Goal: Communication & Community: Answer question/provide support

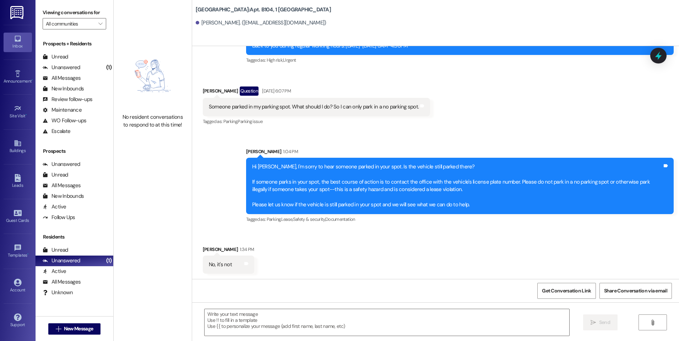
scroll to position [17641, 0]
click at [260, 316] on textarea at bounding box center [386, 323] width 364 height 27
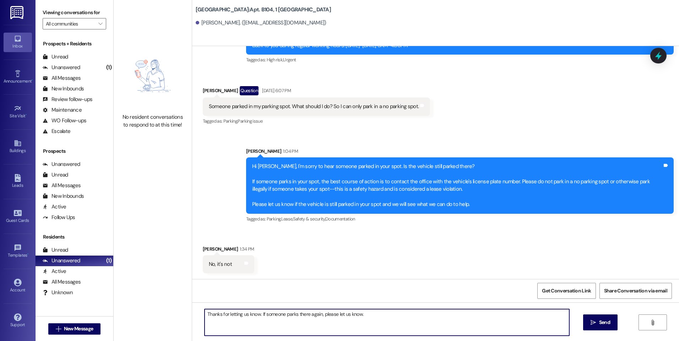
drag, startPoint x: 371, startPoint y: 313, endPoint x: 339, endPoint y: 315, distance: 32.3
click at [339, 315] on textarea "Thanks for letting us know. If someone parks there again, please let us know." at bounding box center [386, 323] width 364 height 27
type textarea "Thanks for letting us know. If someone parks there again, please reach out to us"
drag, startPoint x: 262, startPoint y: 316, endPoint x: 167, endPoint y: 313, distance: 94.5
click at [167, 313] on div "No resident conversations to respond to at this time! [GEOGRAPHIC_DATA]: Apt. B…" at bounding box center [396, 170] width 565 height 341
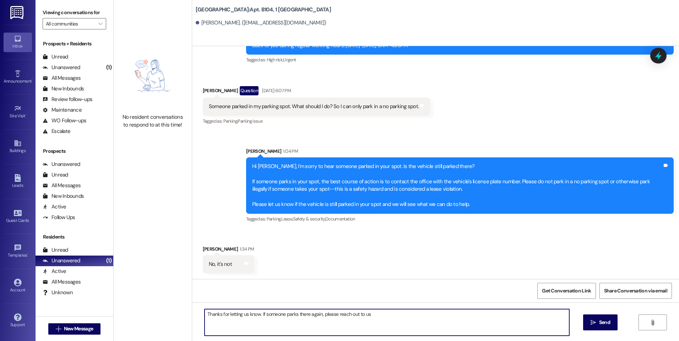
drag, startPoint x: 399, startPoint y: 316, endPoint x: 115, endPoint y: 291, distance: 284.4
click at [115, 291] on div "No resident conversations to respond to at this time! [GEOGRAPHIC_DATA]: Apt. B…" at bounding box center [396, 170] width 565 height 341
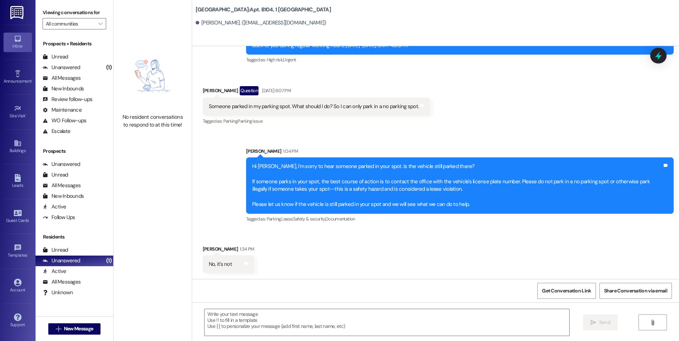
click at [402, 270] on div "Received via SMS [PERSON_NAME] 1:34 PM No, it's not Tags and notes" at bounding box center [435, 254] width 487 height 49
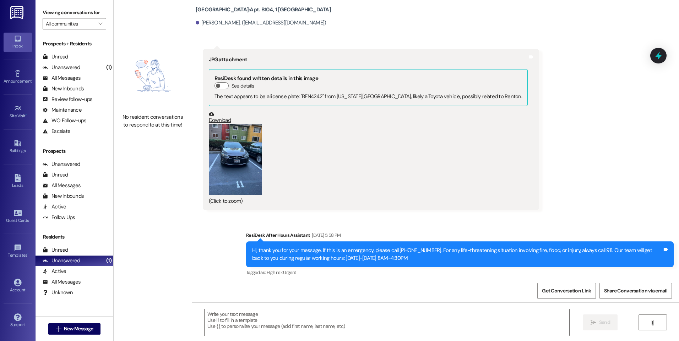
scroll to position [17357, 0]
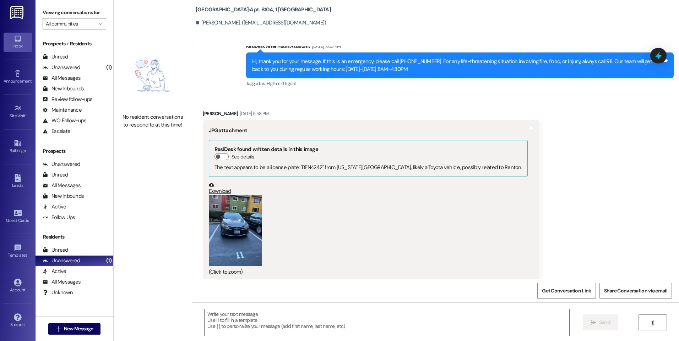
click at [244, 226] on button "Zoom image" at bounding box center [235, 230] width 53 height 71
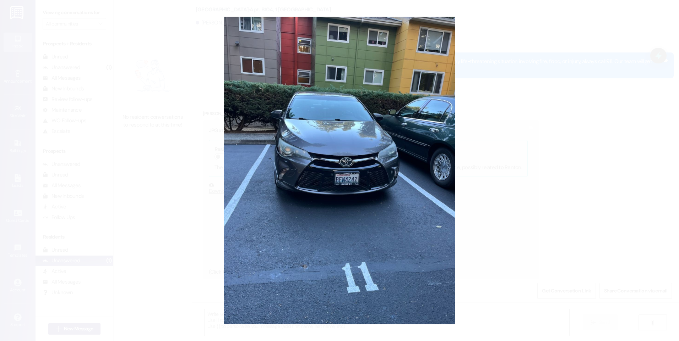
click at [503, 167] on button "Unzoom image" at bounding box center [339, 170] width 679 height 341
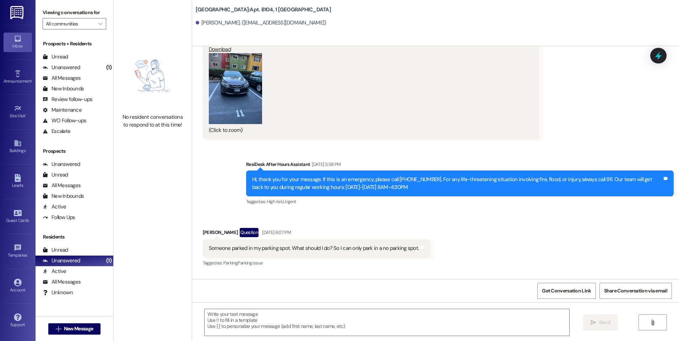
scroll to position [17641, 0]
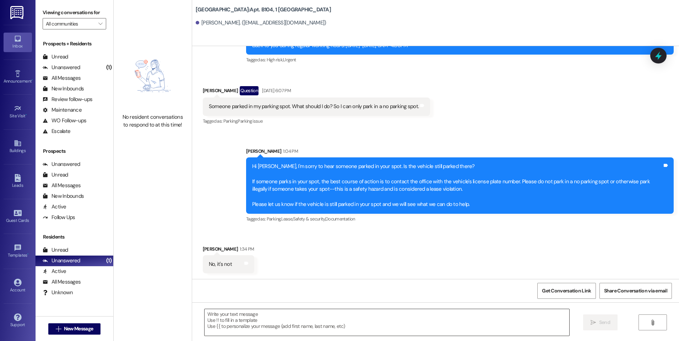
click at [383, 314] on textarea at bounding box center [386, 323] width 364 height 27
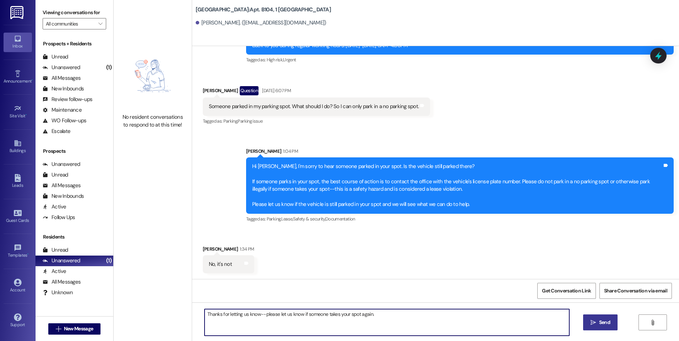
type textarea "Thanks for letting us know--please let us know if someone takes your spot again."
click at [593, 315] on button " Send" at bounding box center [600, 323] width 34 height 16
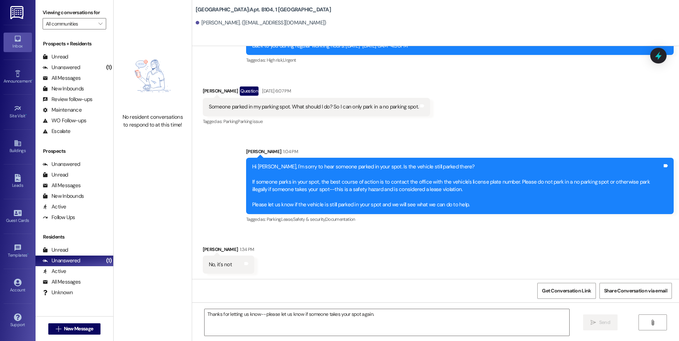
scroll to position [17691, 0]
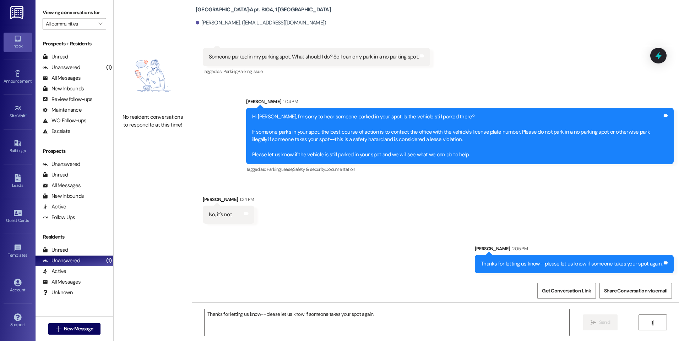
click at [415, 176] on div "Sent via SMS [PERSON_NAME] 1:04 PM Hi [PERSON_NAME], I'm sorry to hear someone …" at bounding box center [460, 136] width 438 height 87
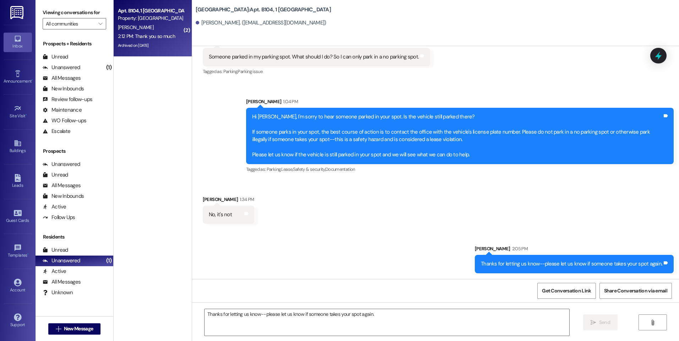
scroll to position [17740, 0]
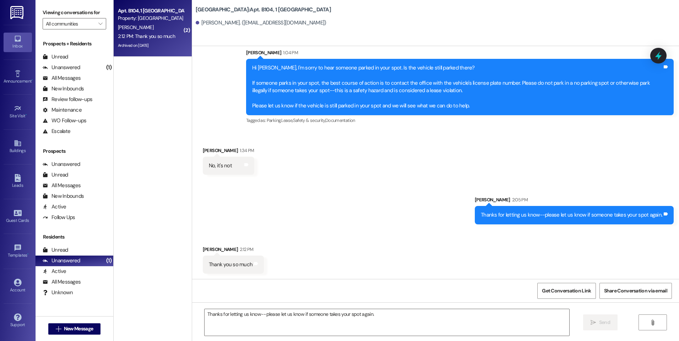
click at [355, 171] on div "Received via SMS [PERSON_NAME] 1:34 PM No, it's not Tags and notes" at bounding box center [435, 155] width 487 height 49
click at [412, 47] on div "Sent via SMS [PERSON_NAME] 1:04 PM Hi [PERSON_NAME], I'm sorry to hear someone …" at bounding box center [460, 87] width 438 height 87
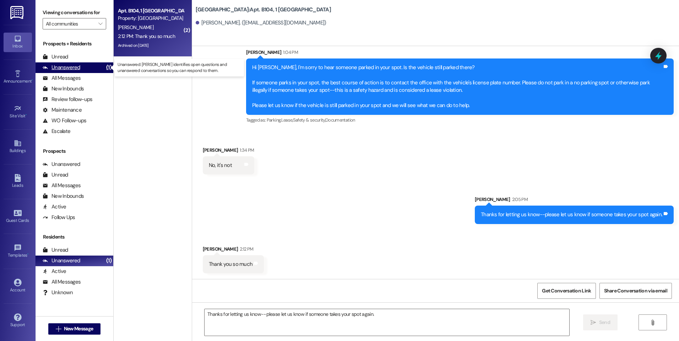
click at [68, 68] on div "Unanswered" at bounding box center [62, 67] width 38 height 7
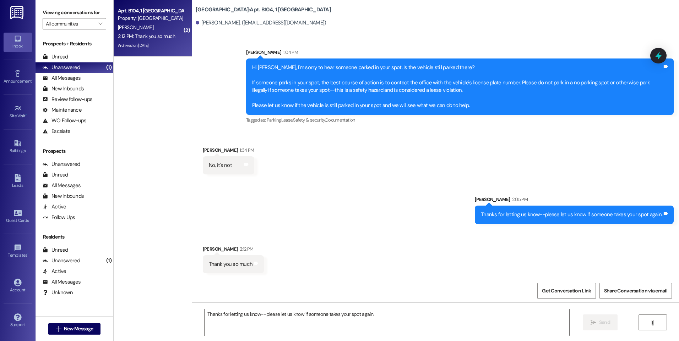
click at [366, 229] on div "Sent via SMS [PERSON_NAME] 2:05 PM Thanks for letting us know--please let us kn…" at bounding box center [435, 204] width 487 height 49
click at [399, 149] on div "Received via SMS [PERSON_NAME] 1:34 PM No, it's not Tags and notes" at bounding box center [435, 155] width 487 height 49
click at [355, 261] on div "Received via SMS [PERSON_NAME] 2:12 PM Thank you so much Tags and notes" at bounding box center [435, 254] width 487 height 49
